Goal: Navigation & Orientation: Find specific page/section

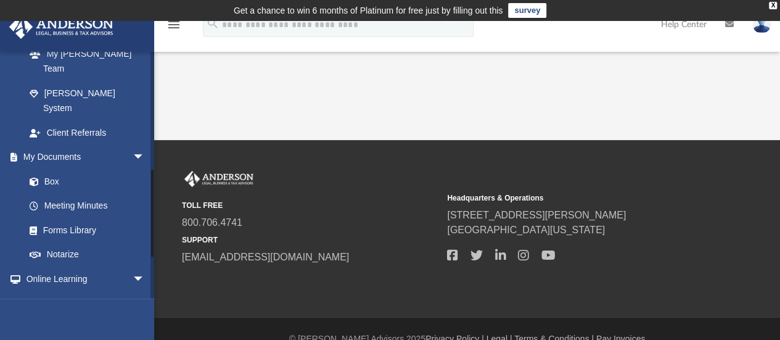
scroll to position [432, 0]
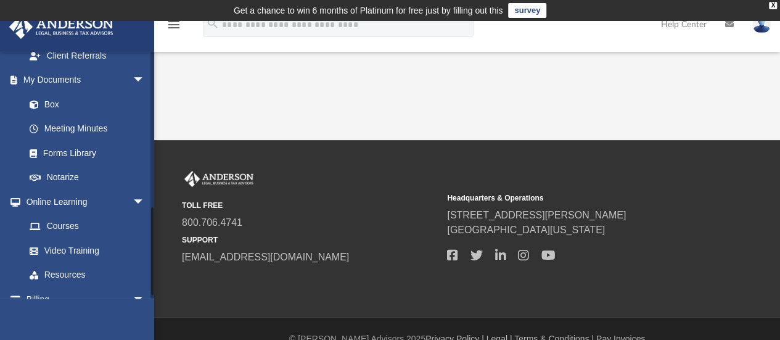
click at [72, 311] on link "Events Calendar" at bounding box center [86, 323] width 155 height 25
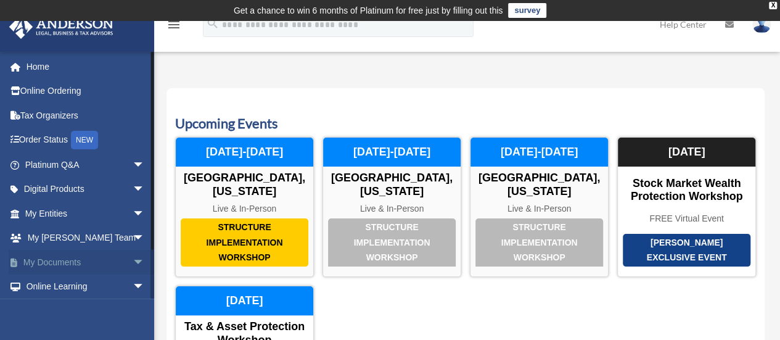
click at [61, 264] on link "My Documents arrow_drop_down" at bounding box center [86, 262] width 155 height 25
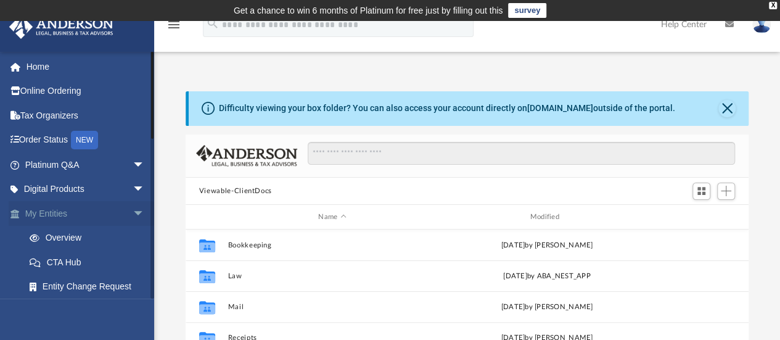
click at [57, 214] on link "My Entities arrow_drop_down" at bounding box center [86, 213] width 155 height 25
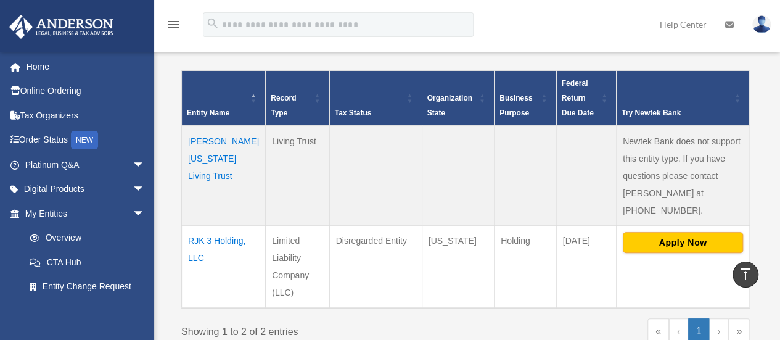
scroll to position [247, 0]
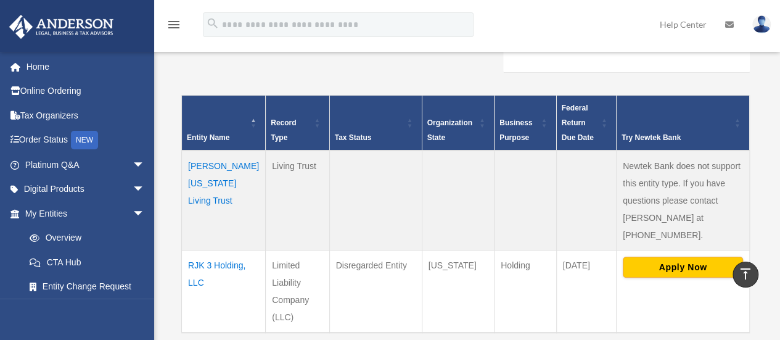
click at [202, 177] on td "Kenneth Washington Living Trust" at bounding box center [224, 200] width 84 height 100
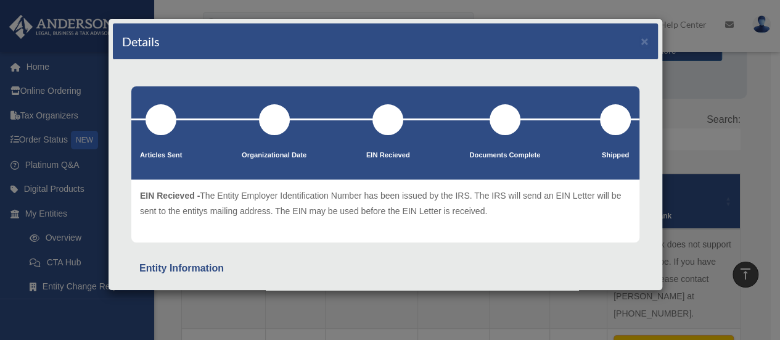
scroll to position [185, 0]
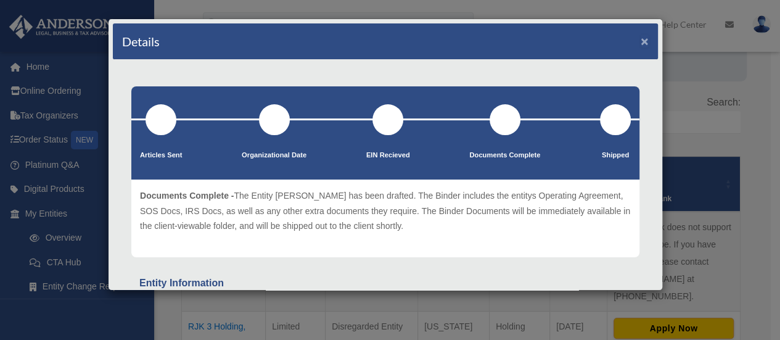
click at [641, 38] on button "×" at bounding box center [645, 41] width 8 height 13
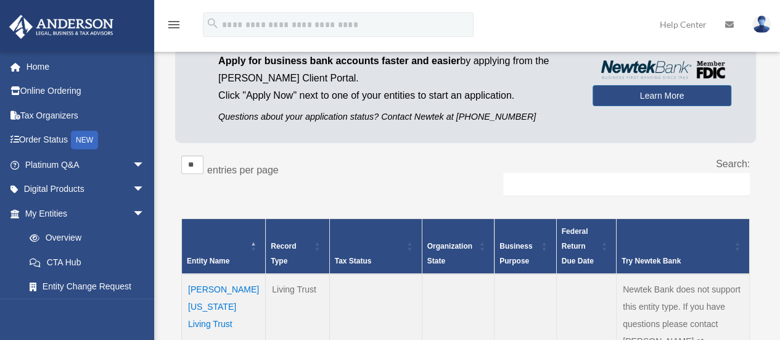
scroll to position [62, 0]
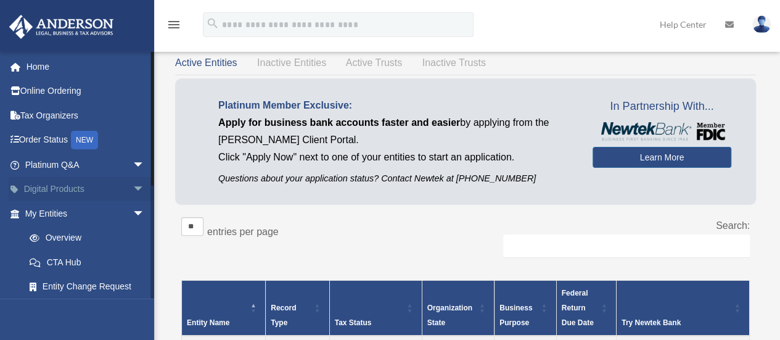
click at [62, 186] on link "Digital Products arrow_drop_down" at bounding box center [86, 189] width 155 height 25
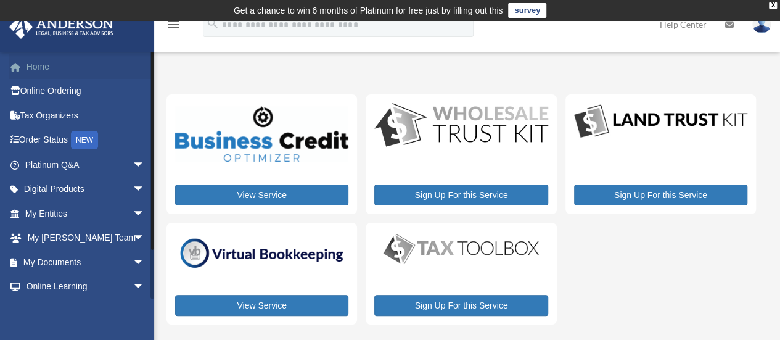
click at [42, 63] on link "Home" at bounding box center [86, 66] width 155 height 25
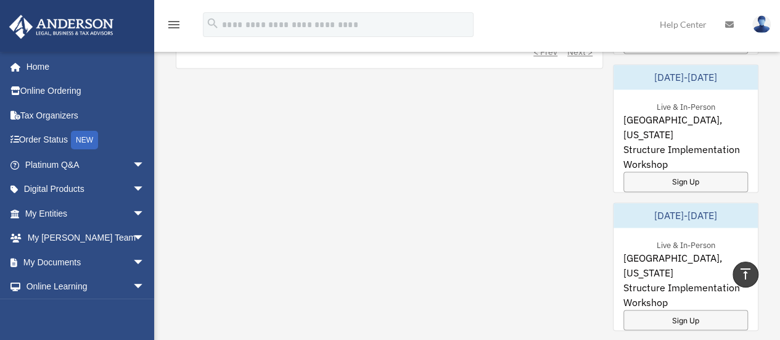
scroll to position [925, 0]
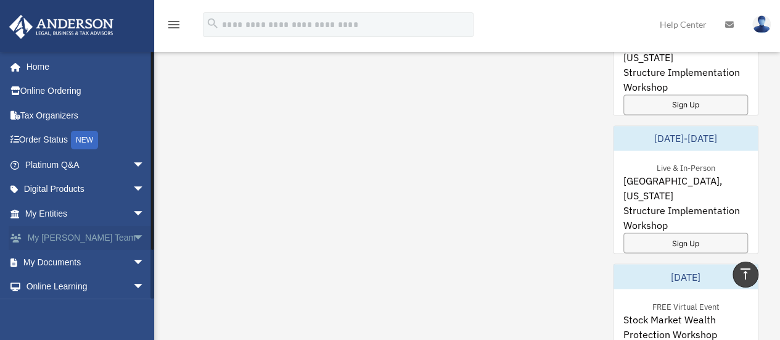
click at [133, 231] on span "arrow_drop_down" at bounding box center [145, 238] width 25 height 25
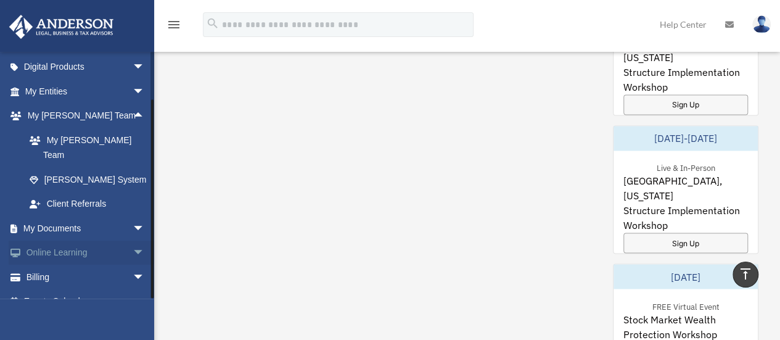
scroll to position [123, 0]
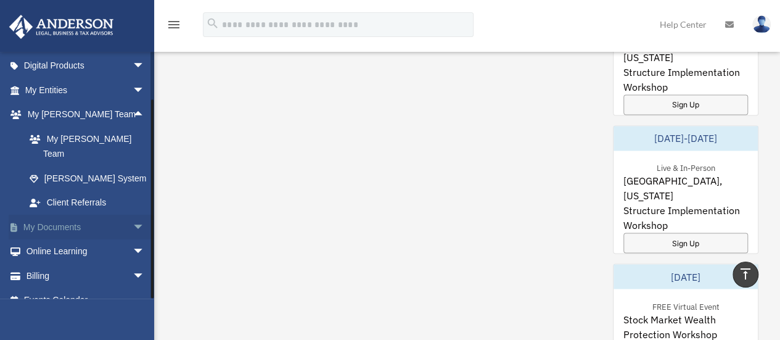
click at [133, 215] on span "arrow_drop_down" at bounding box center [145, 227] width 25 height 25
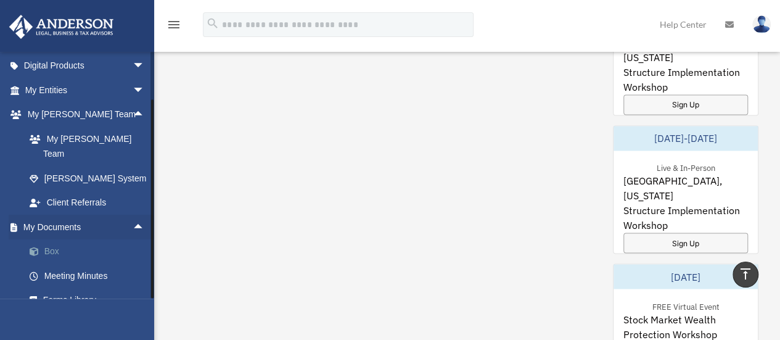
click at [58, 239] on link "Box" at bounding box center [90, 251] width 146 height 25
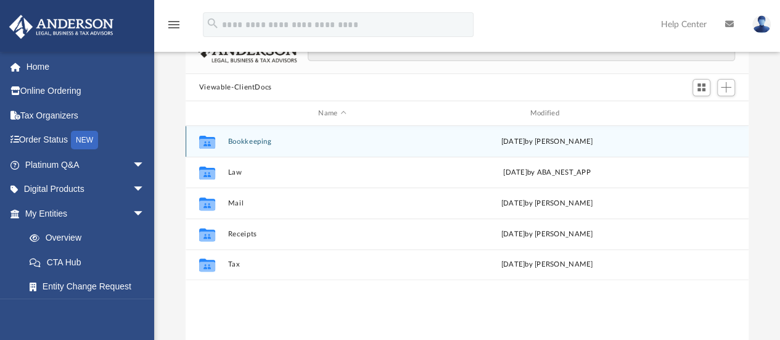
scroll to position [123, 0]
